Goal: Find specific page/section: Find specific page/section

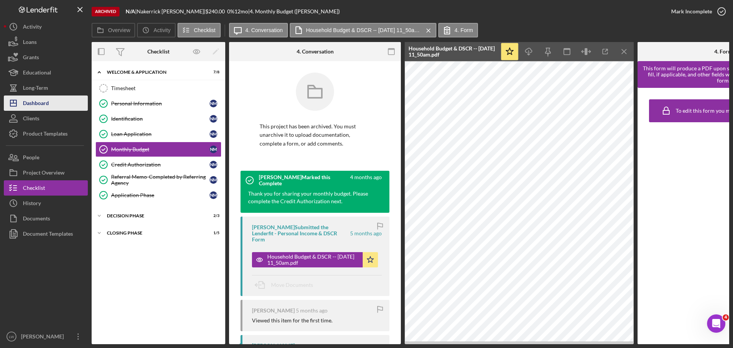
click at [31, 102] on div "Dashboard" at bounding box center [36, 103] width 26 height 17
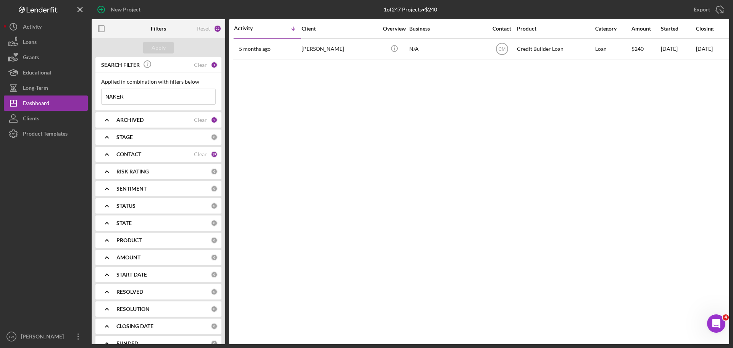
click at [164, 99] on input "NAKER" at bounding box center [159, 96] width 114 height 15
type input "N"
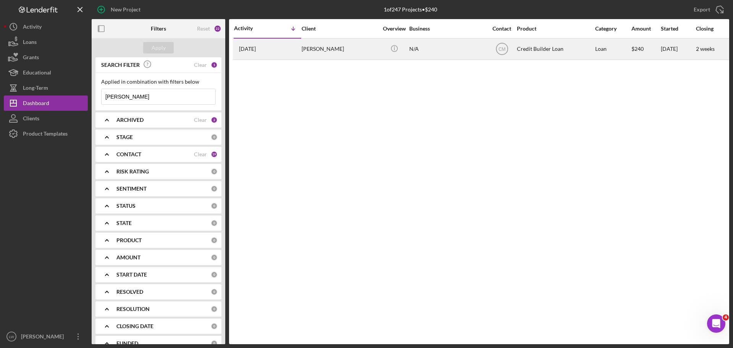
type input "[PERSON_NAME]"
click at [310, 49] on div "[PERSON_NAME]" at bounding box center [340, 49] width 76 height 20
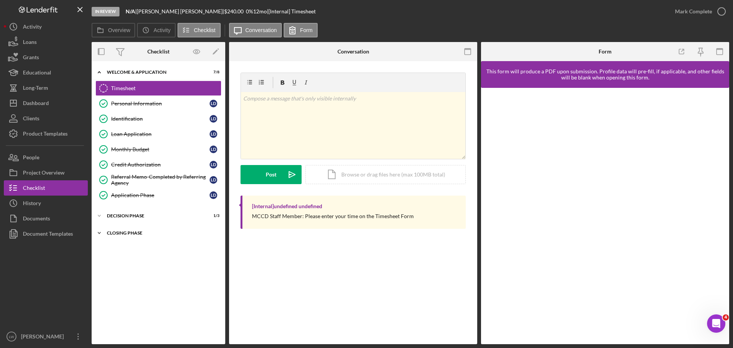
click at [99, 232] on icon "Icon/Expander" at bounding box center [99, 232] width 15 height 15
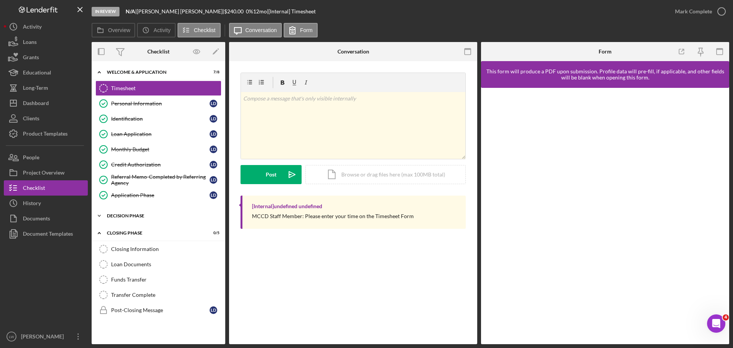
click at [102, 215] on icon "Icon/Expander" at bounding box center [99, 215] width 15 height 15
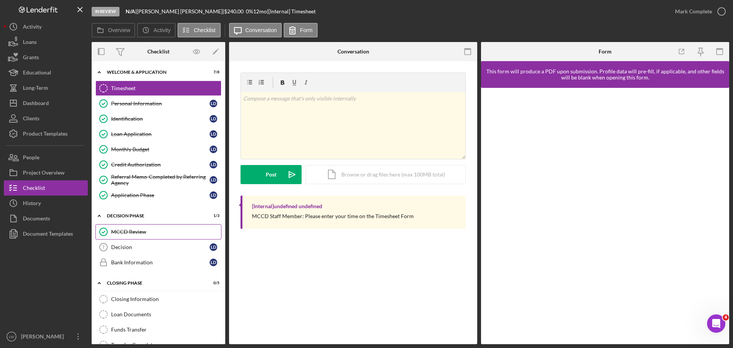
click at [131, 231] on div "MCCD Review" at bounding box center [166, 232] width 110 height 6
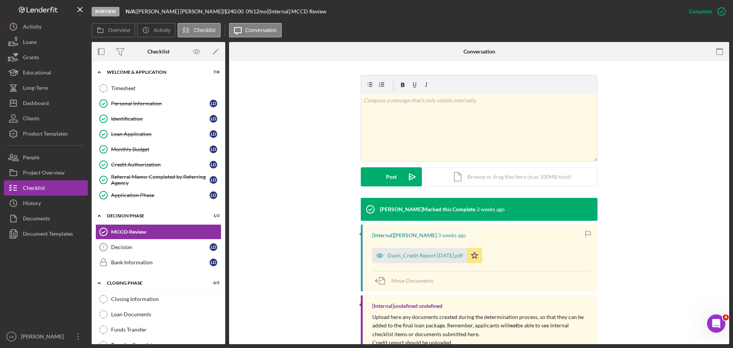
scroll to position [131, 0]
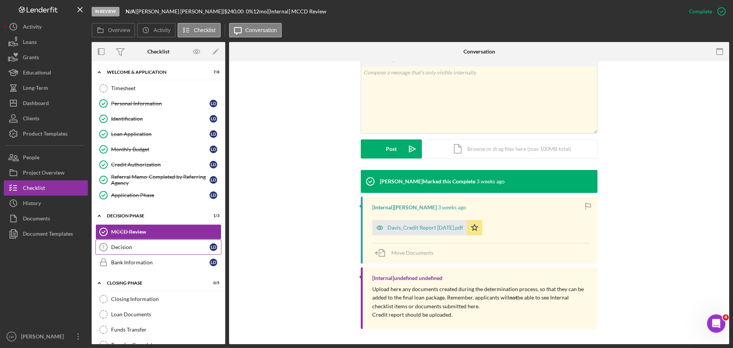
click at [118, 247] on div "Decision" at bounding box center [160, 247] width 99 height 6
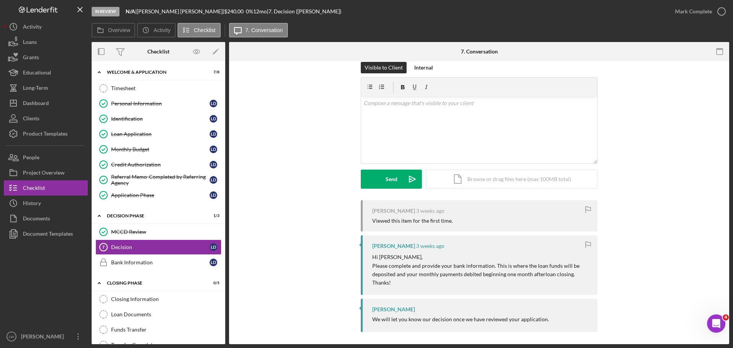
scroll to position [14, 0]
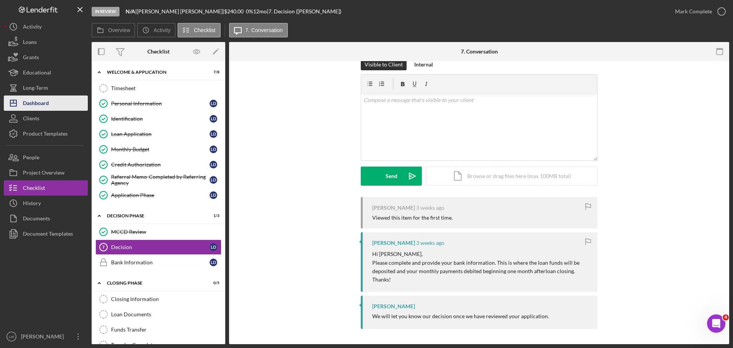
click at [28, 100] on div "Dashboard" at bounding box center [36, 103] width 26 height 17
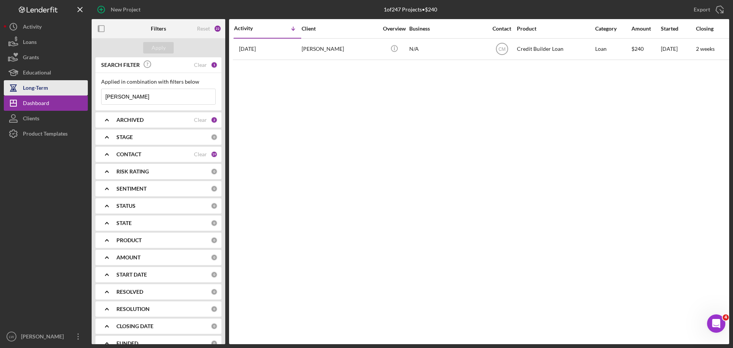
drag, startPoint x: 134, startPoint y: 96, endPoint x: 52, endPoint y: 86, distance: 83.5
click at [52, 86] on div "New Project 1 of 247 Projects • $240 [PERSON_NAME] Export Icon/Export Filters R…" at bounding box center [367, 172] width 726 height 344
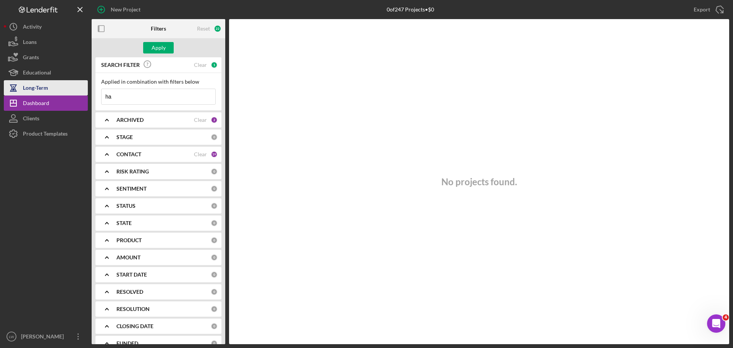
type input "h"
